Goal: Information Seeking & Learning: Learn about a topic

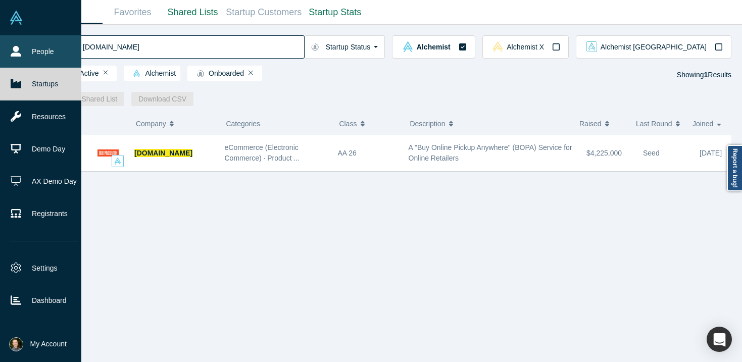
drag, startPoint x: 123, startPoint y: 50, endPoint x: 20, endPoint y: 41, distance: 103.4
click at [22, 43] on div "People Startups Resources Demo Day AX Demo Day Registrants Settings Dashboard E…" at bounding box center [371, 181] width 742 height 362
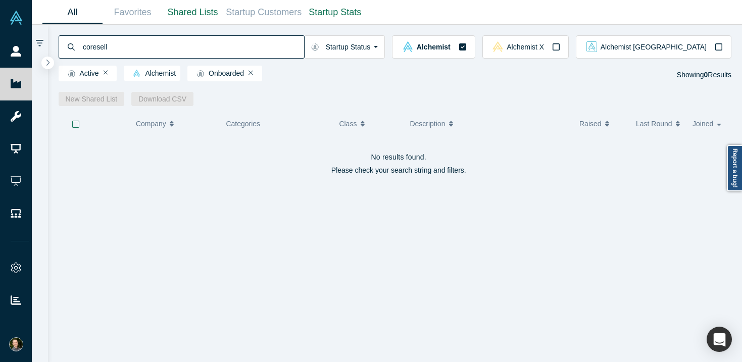
click at [93, 51] on input "coresell" at bounding box center [193, 47] width 222 height 24
type input "coreshell"
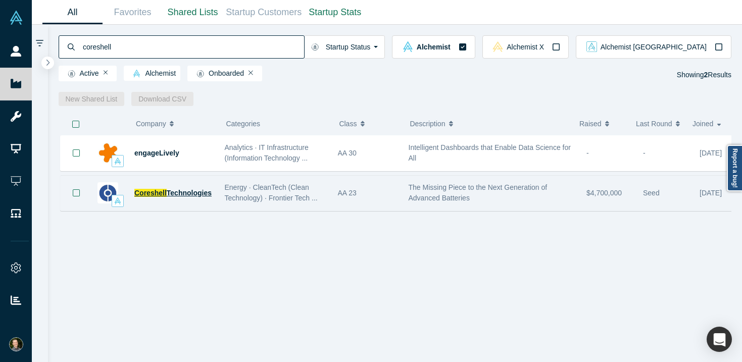
click at [171, 193] on span "Technologies" at bounding box center [189, 193] width 45 height 8
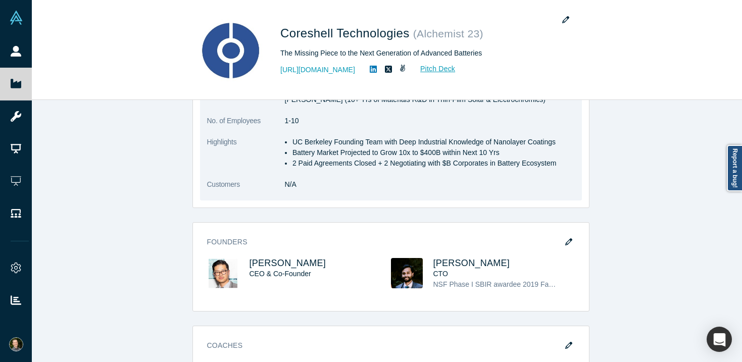
scroll to position [276, 0]
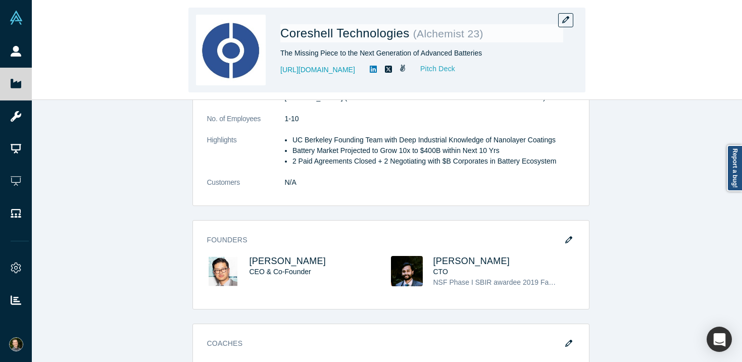
click at [456, 66] on link "Pitch Deck" at bounding box center [432, 69] width 46 height 12
click at [326, 69] on link "[URL][DOMAIN_NAME]" at bounding box center [317, 70] width 75 height 11
